Goal: Check status: Check status

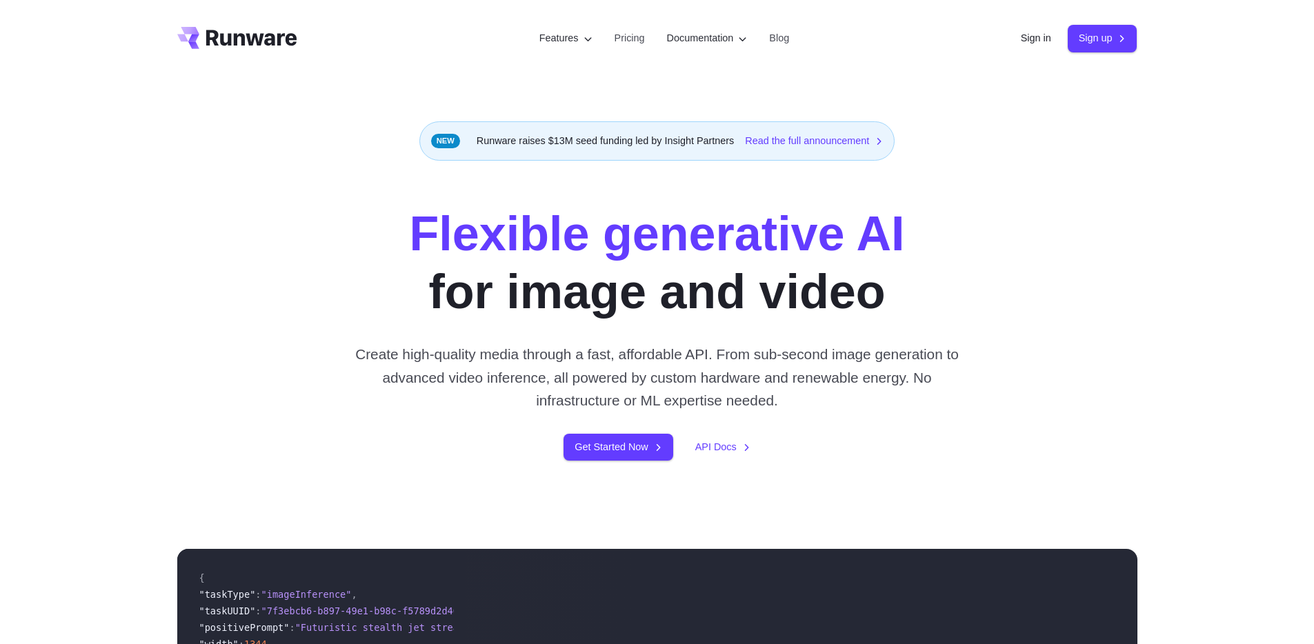
click at [1032, 39] on link "Sign in" at bounding box center [1036, 38] width 30 height 16
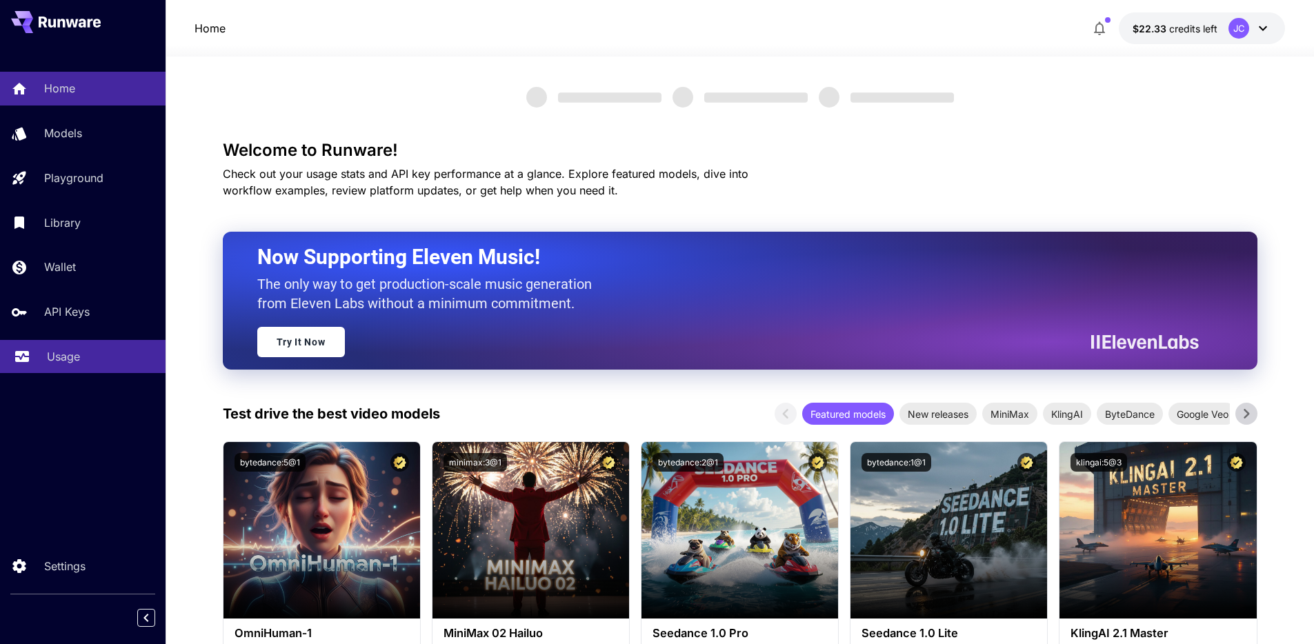
click at [57, 348] on p "Usage" at bounding box center [63, 356] width 33 height 17
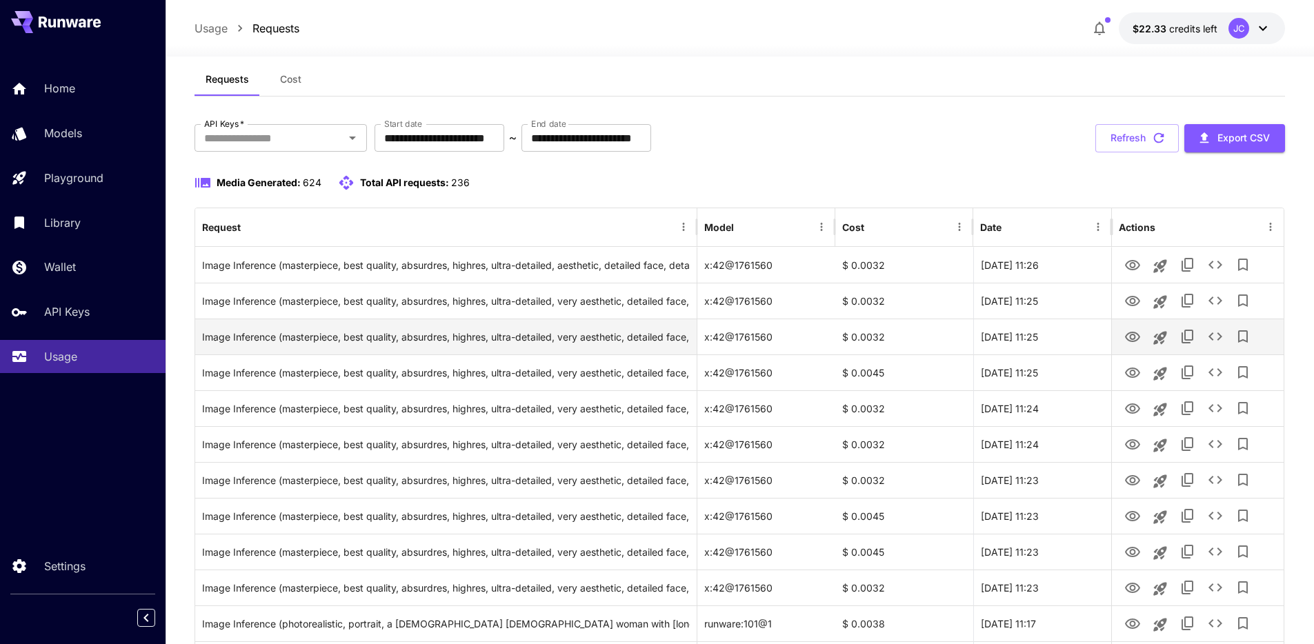
scroll to position [54, 0]
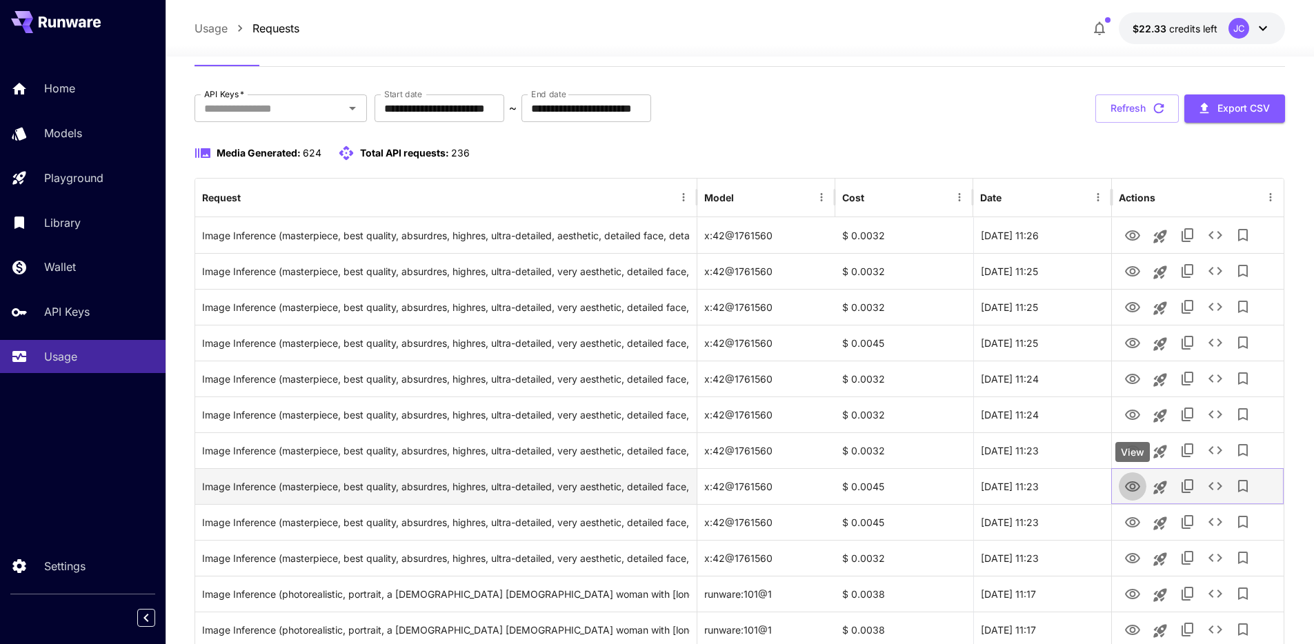
click at [1130, 488] on icon "View" at bounding box center [1132, 486] width 15 height 10
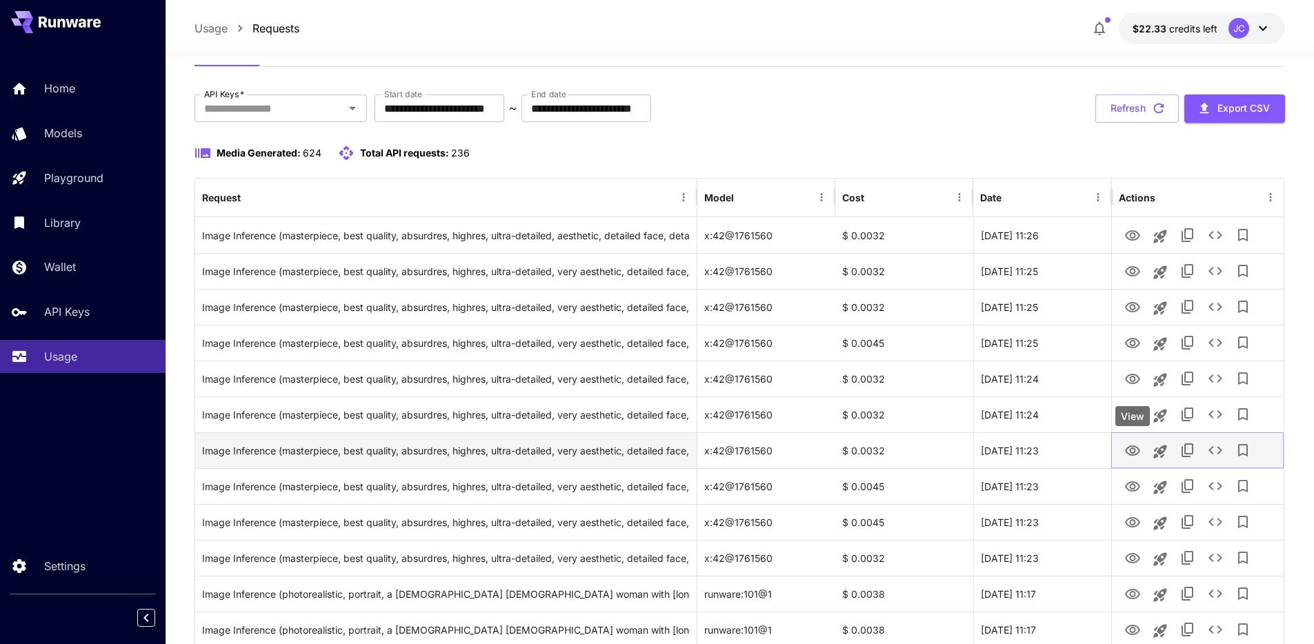
click at [1130, 449] on icon "View" at bounding box center [1132, 450] width 15 height 10
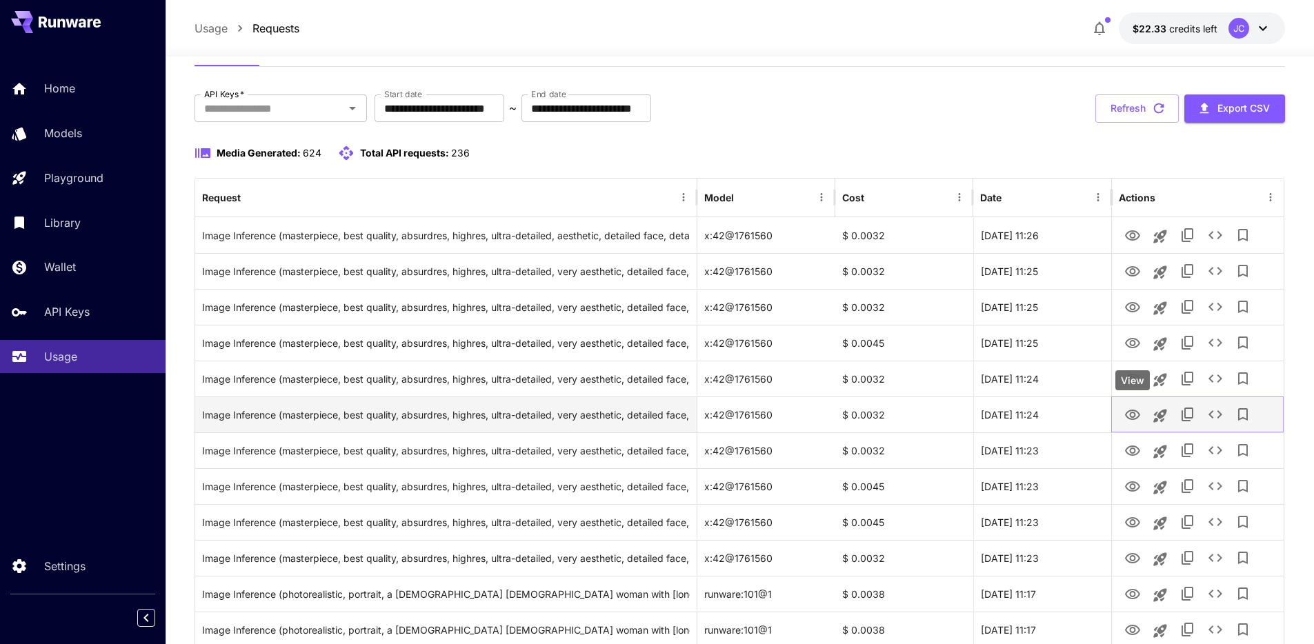
click at [1132, 417] on icon "View" at bounding box center [1132, 415] width 17 height 17
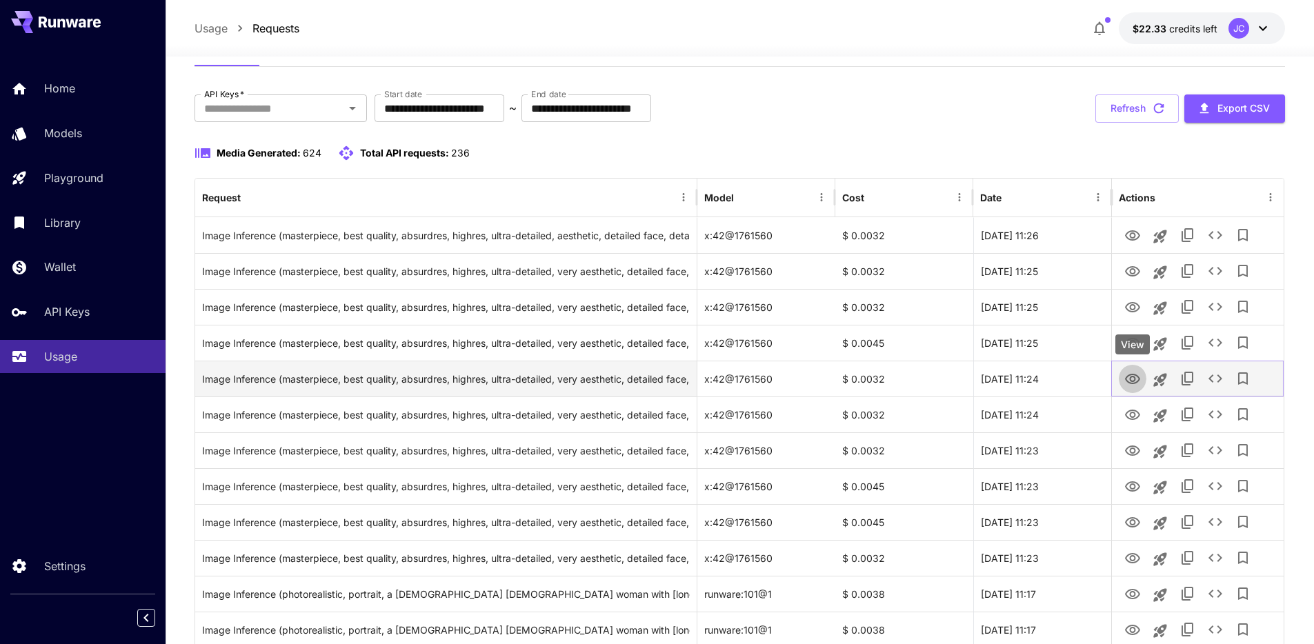
click at [1134, 383] on icon "View" at bounding box center [1132, 379] width 15 height 10
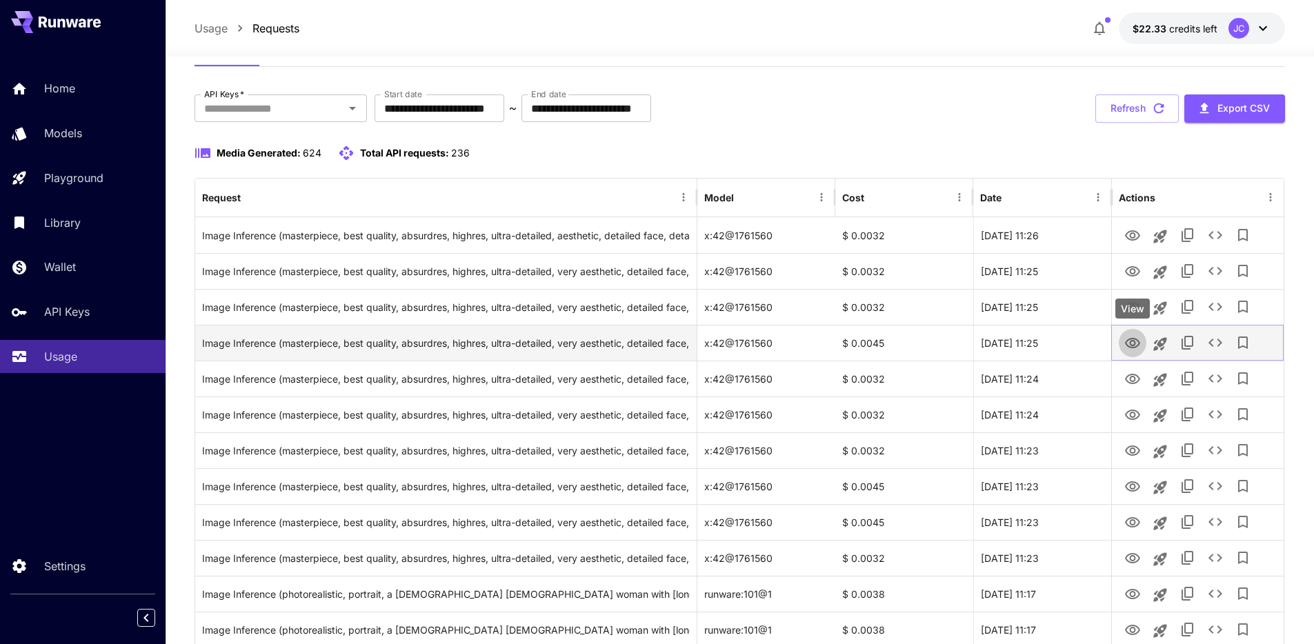
click at [1136, 342] on icon "View" at bounding box center [1132, 343] width 17 height 17
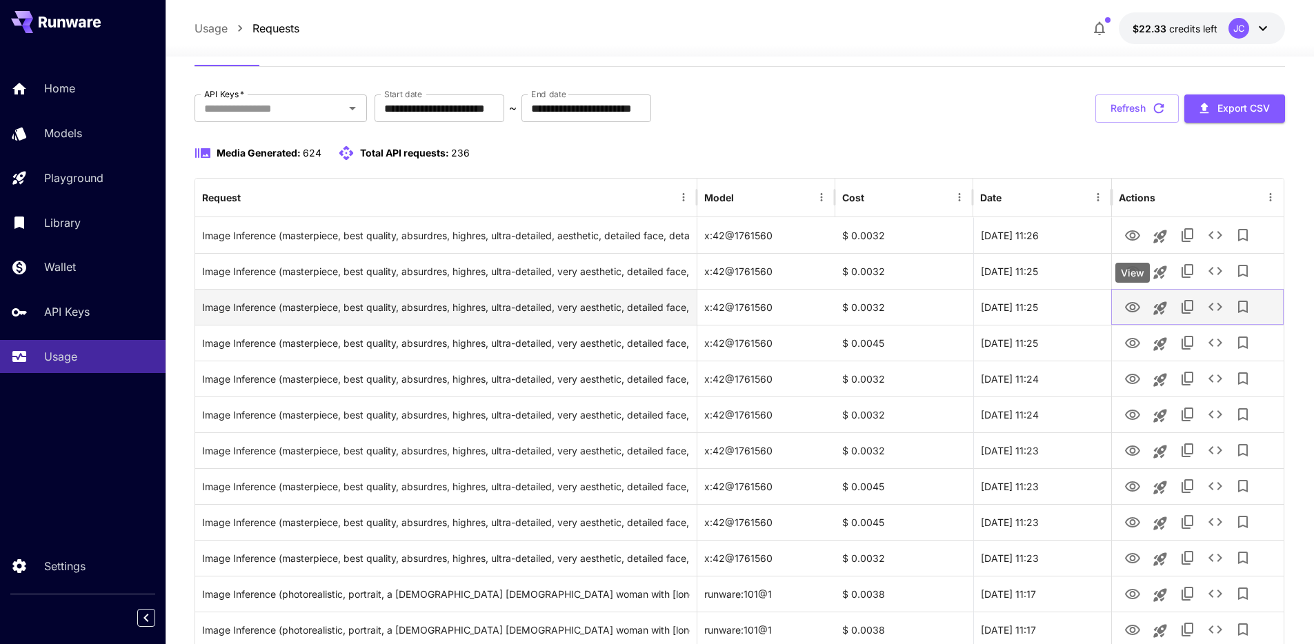
click at [1128, 309] on icon "View" at bounding box center [1132, 307] width 17 height 17
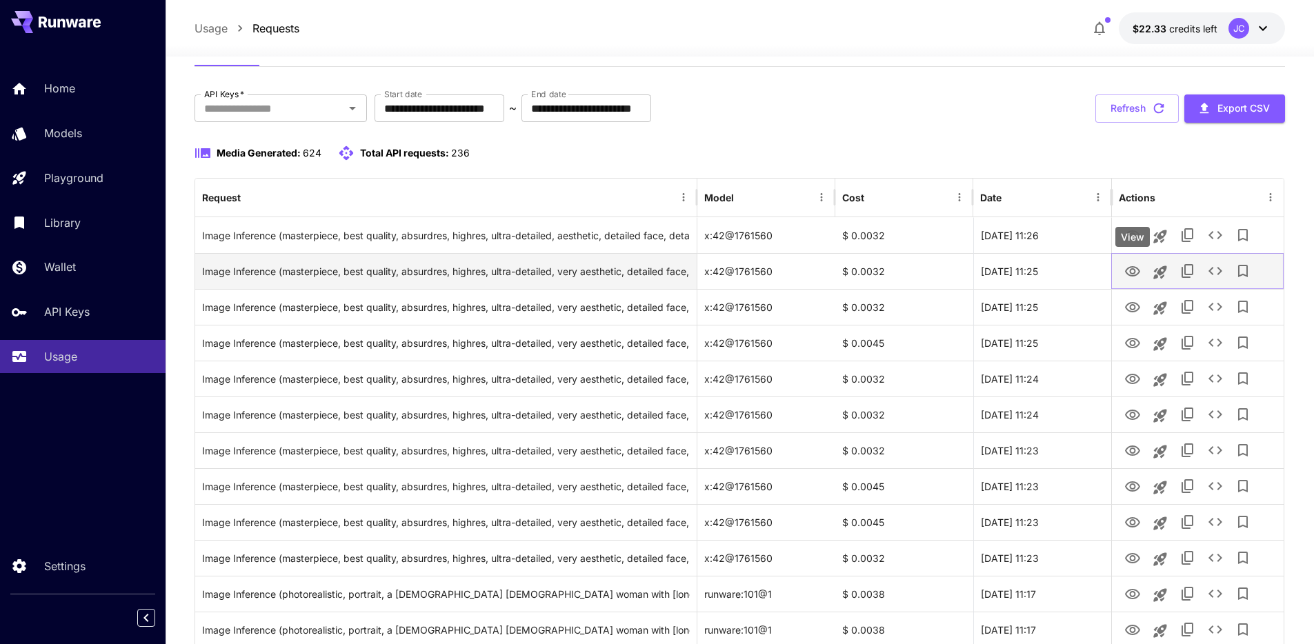
click at [1131, 274] on icon "View" at bounding box center [1132, 271] width 17 height 17
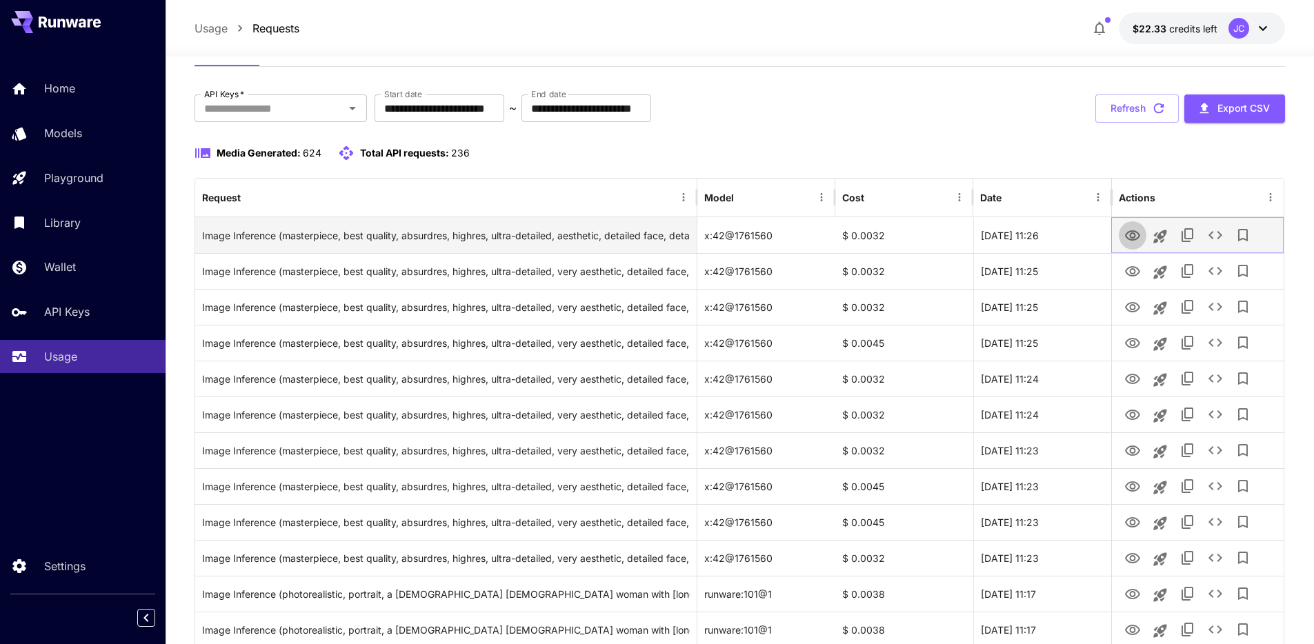
click at [1145, 234] on button "View" at bounding box center [1133, 235] width 28 height 28
click at [1140, 234] on icon "View" at bounding box center [1132, 236] width 17 height 17
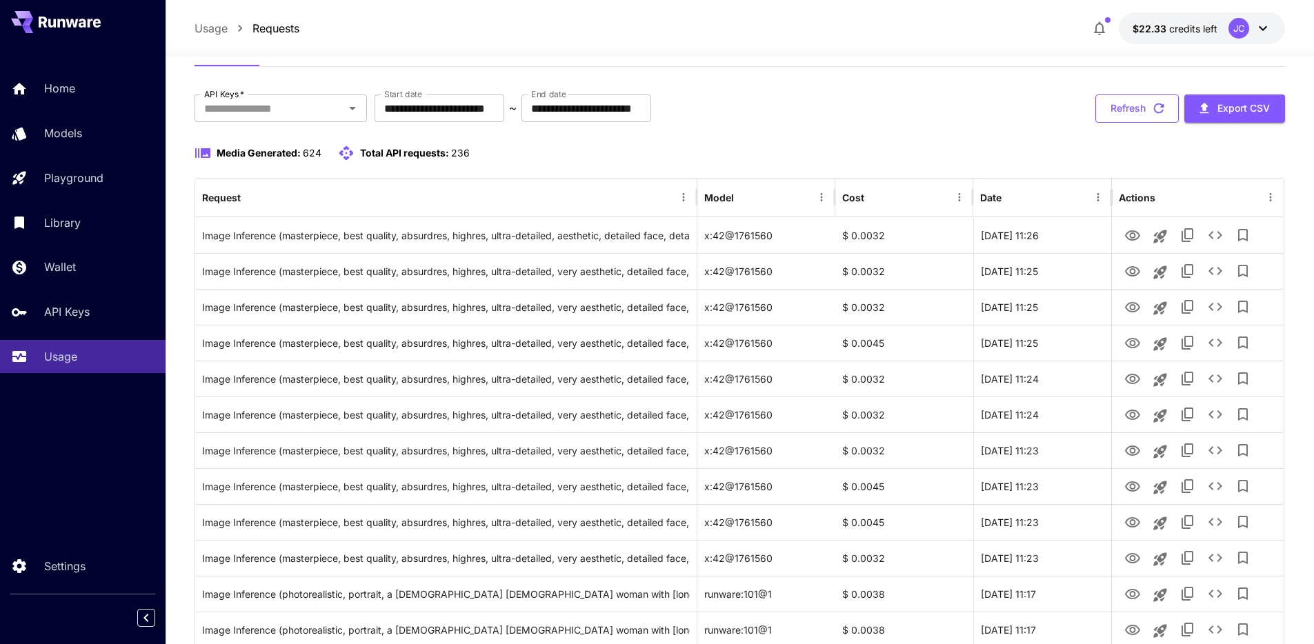
click at [1100, 107] on button "Refresh" at bounding box center [1136, 108] width 83 height 28
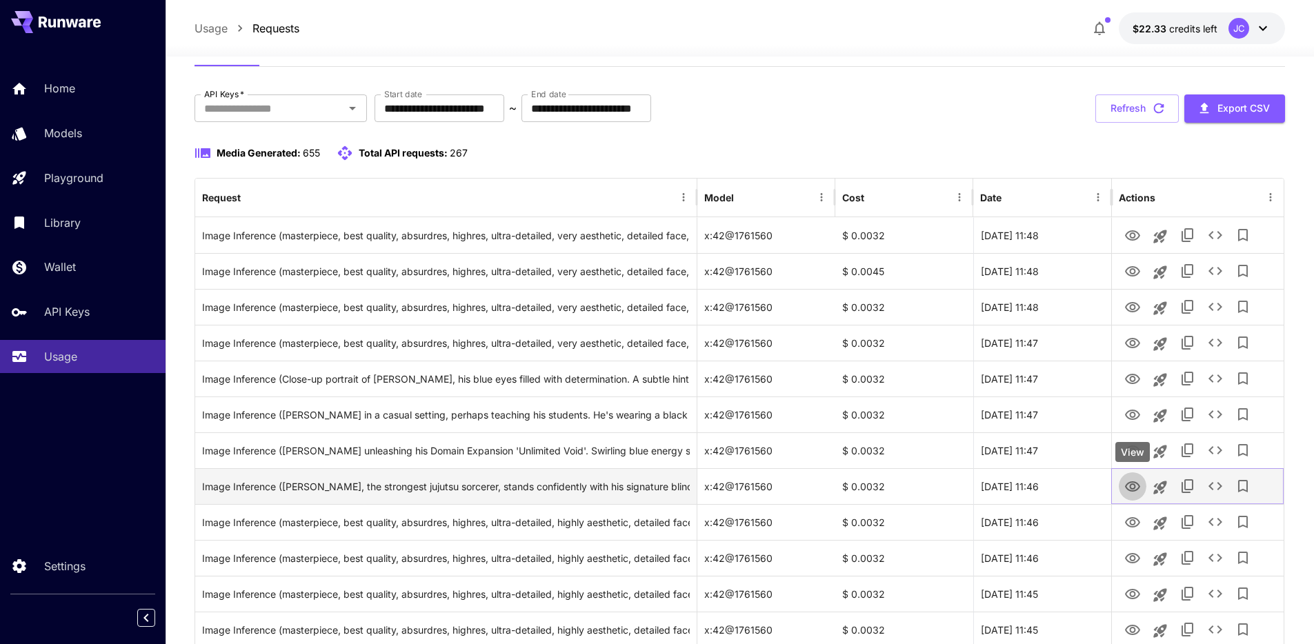
click at [1129, 487] on icon "View" at bounding box center [1132, 487] width 17 height 17
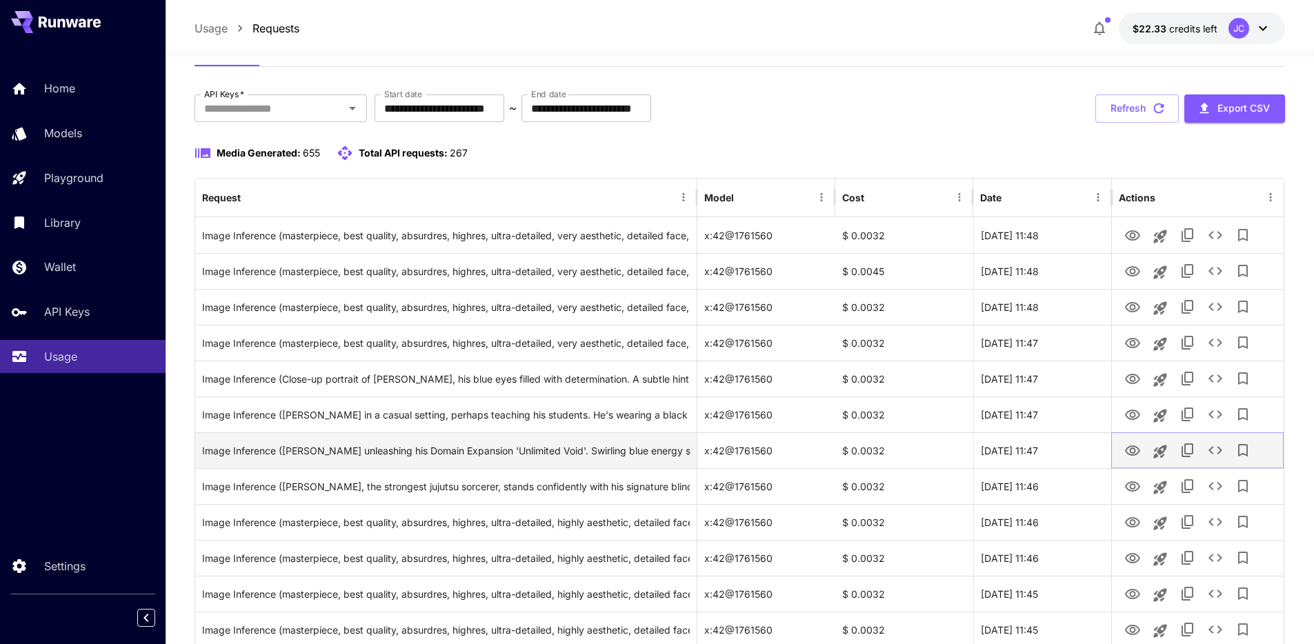
click at [1130, 448] on icon "View" at bounding box center [1132, 451] width 17 height 17
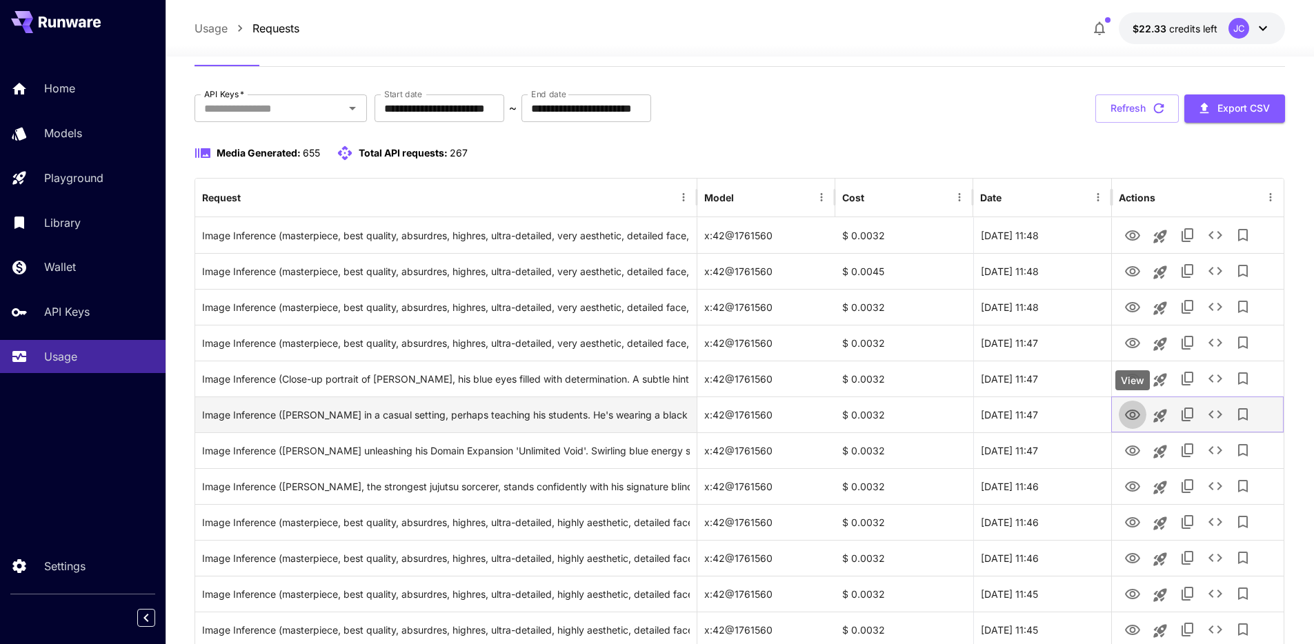
click at [1132, 419] on icon "View" at bounding box center [1132, 415] width 15 height 10
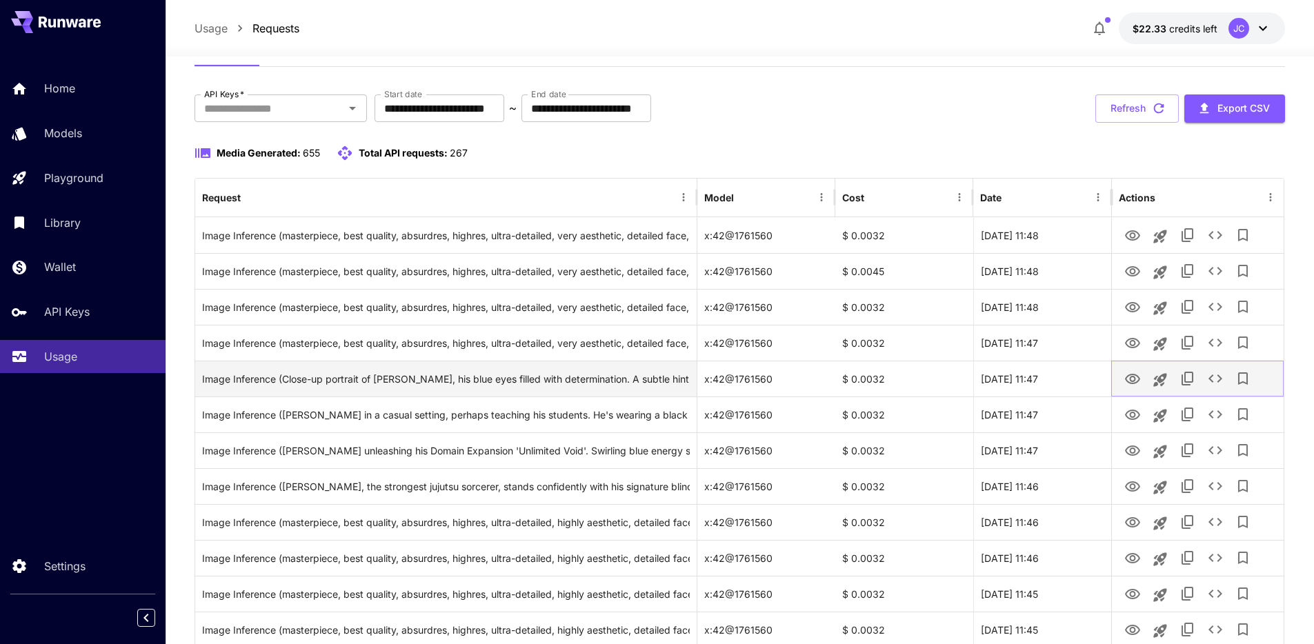
click at [1130, 374] on icon "View" at bounding box center [1132, 379] width 15 height 10
